Goal: Task Accomplishment & Management: Use online tool/utility

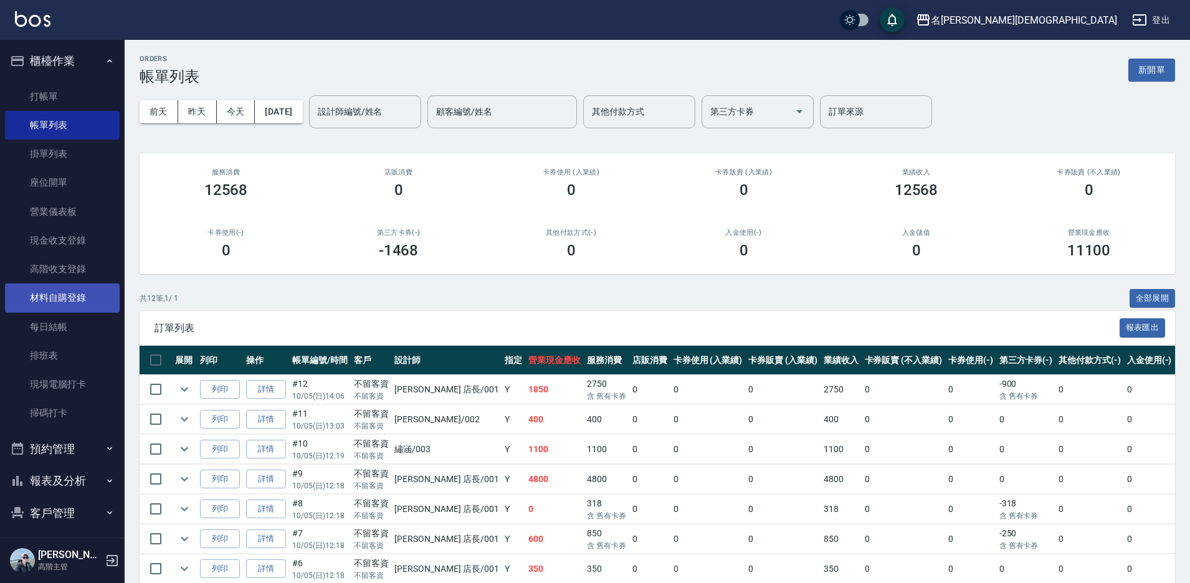
drag, startPoint x: 67, startPoint y: 331, endPoint x: 87, endPoint y: 309, distance: 29.6
click at [68, 330] on link "每日結帳" at bounding box center [62, 327] width 115 height 29
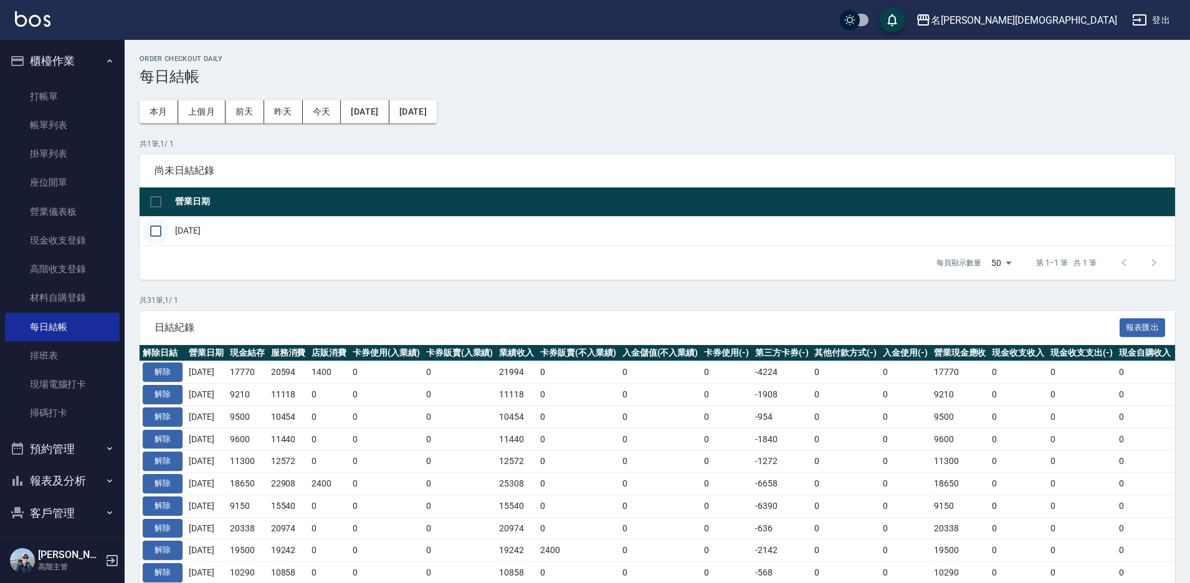
drag, startPoint x: 155, startPoint y: 229, endPoint x: 168, endPoint y: 231, distance: 13.3
click at [157, 229] on input "checkbox" at bounding box center [156, 231] width 26 height 26
checkbox input "true"
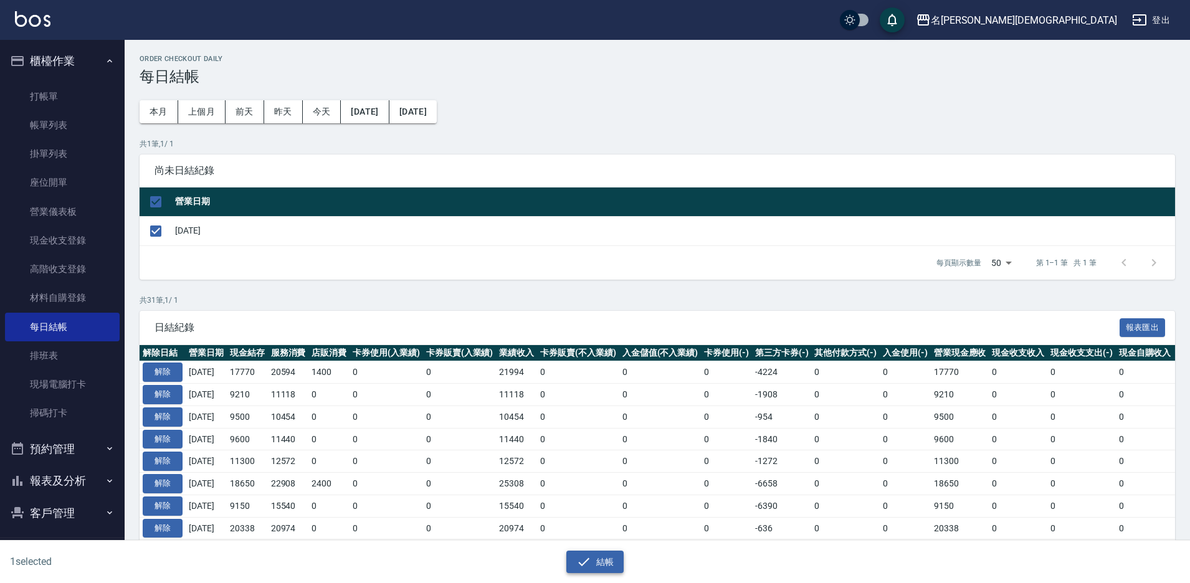
click at [603, 560] on button "結帳" at bounding box center [595, 562] width 58 height 23
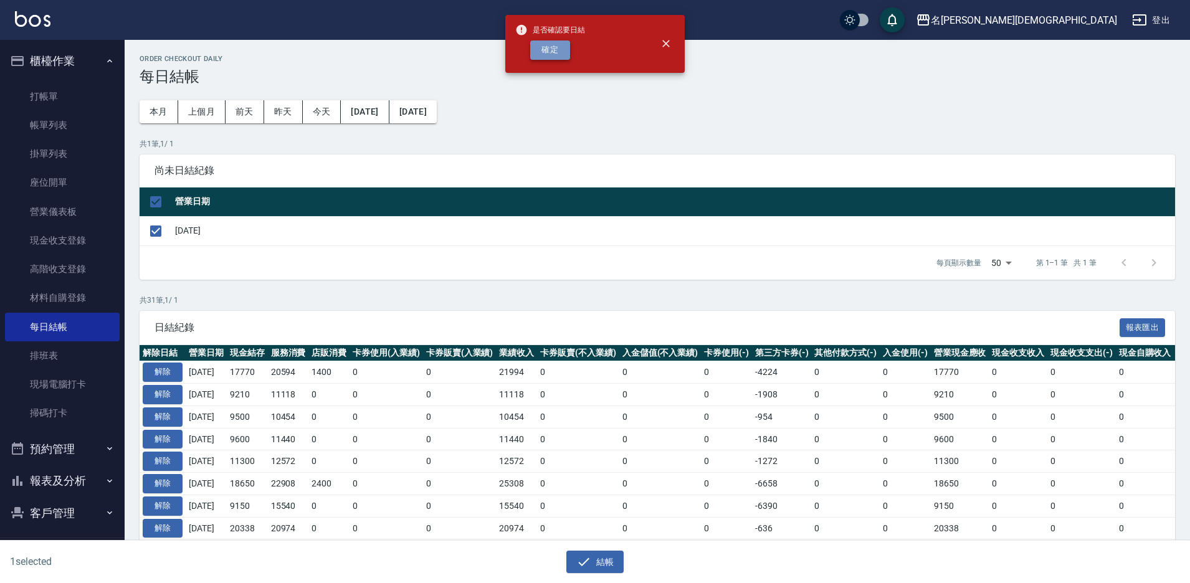
click at [540, 50] on button "確定" at bounding box center [550, 50] width 40 height 19
checkbox input "false"
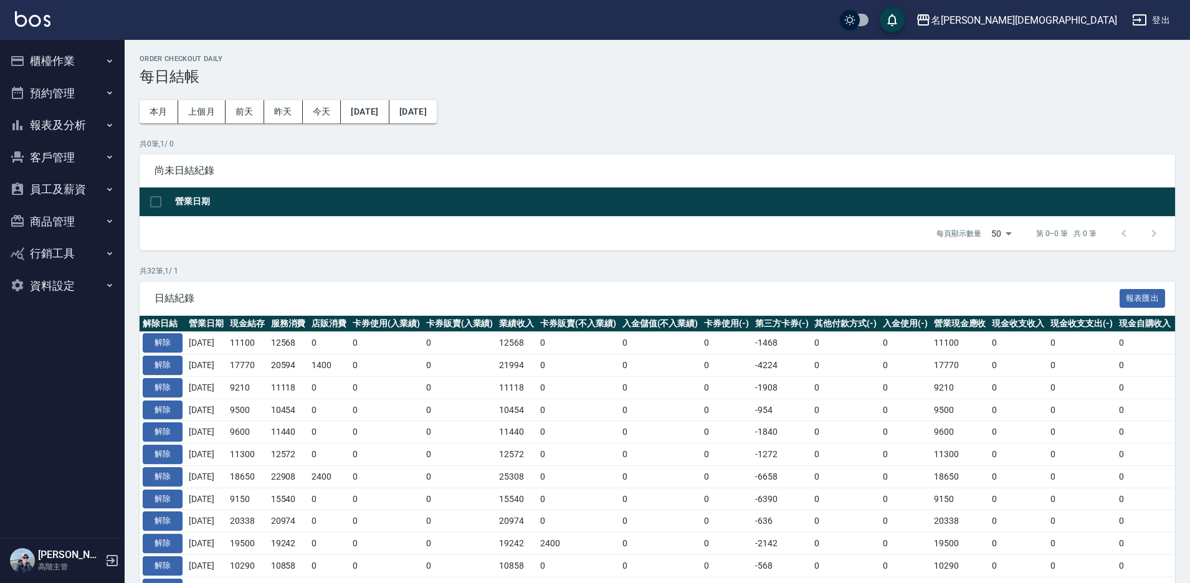
click at [64, 123] on button "報表及分析" at bounding box center [62, 125] width 115 height 32
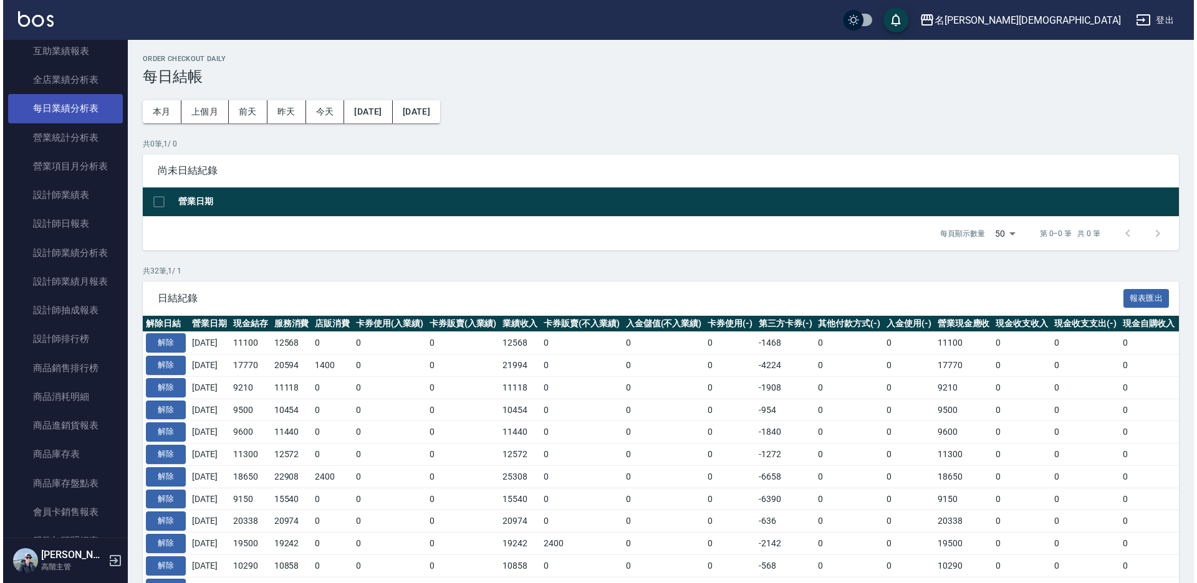
scroll to position [374, 0]
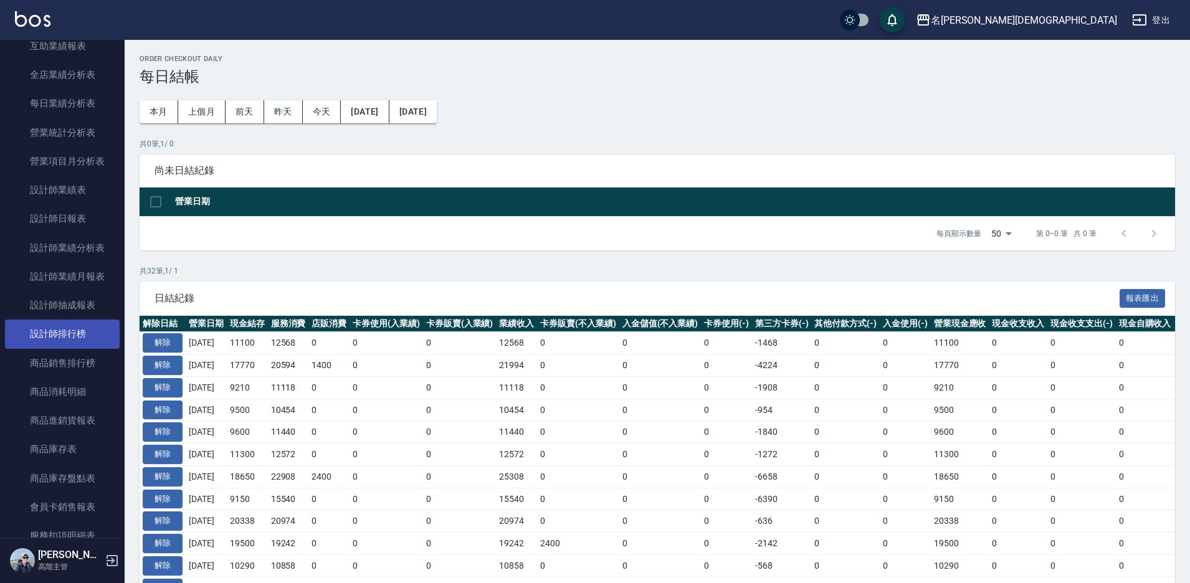
click at [64, 337] on link "設計師排行榜" at bounding box center [62, 334] width 115 height 29
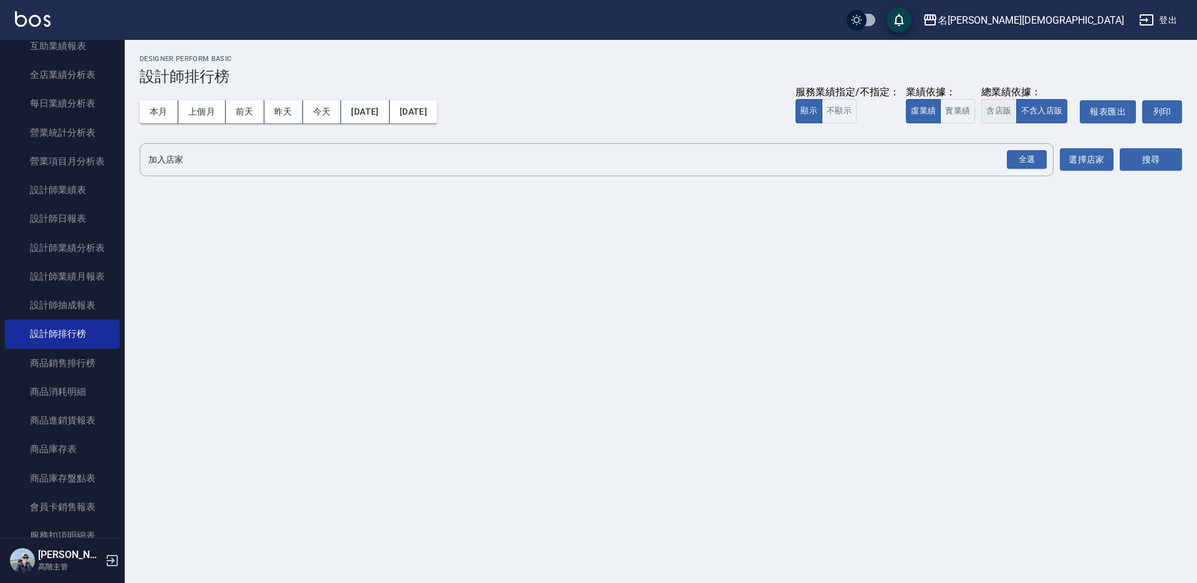
click at [999, 109] on button "含店販" at bounding box center [998, 111] width 35 height 24
click at [1013, 167] on div "全選" at bounding box center [1026, 159] width 40 height 19
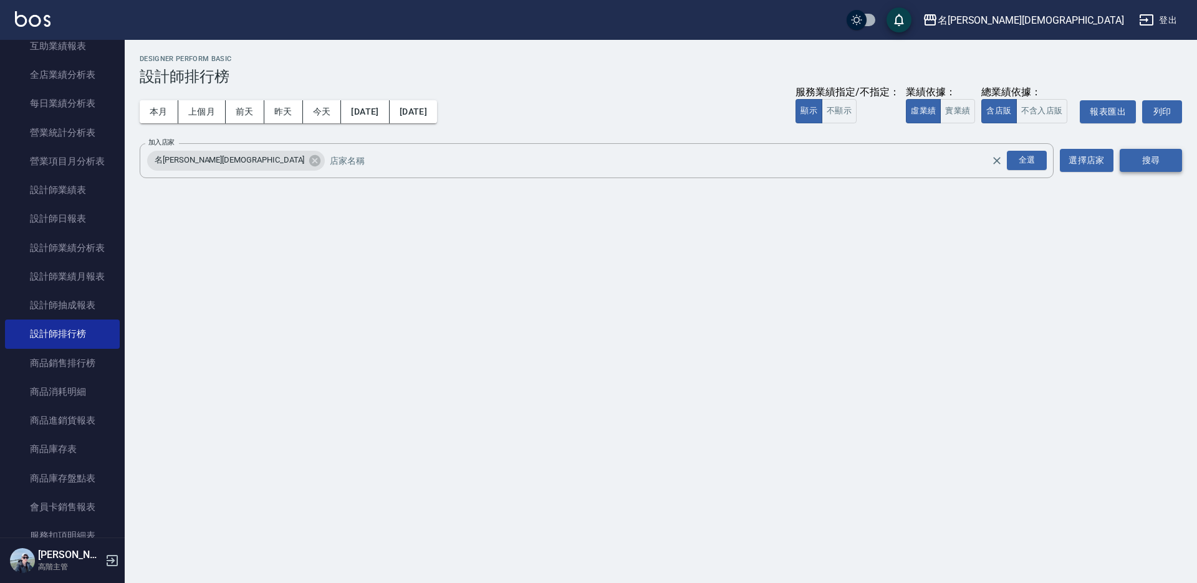
click at [1135, 160] on button "搜尋" at bounding box center [1150, 160] width 62 height 23
